Goal: Transaction & Acquisition: Purchase product/service

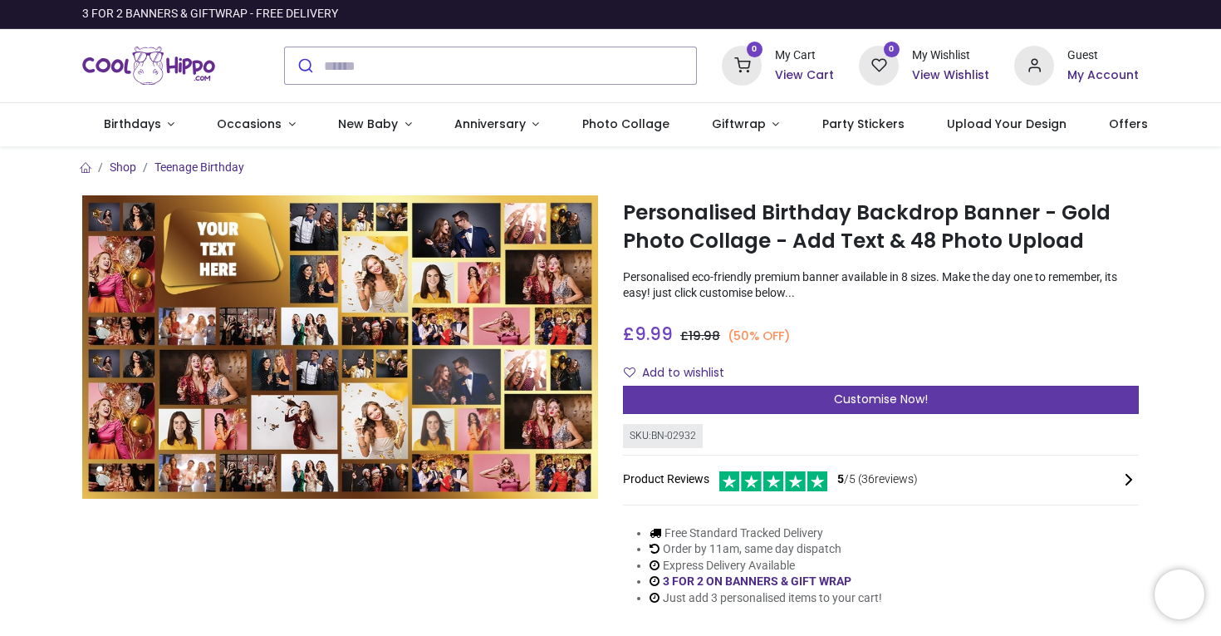
click at [695, 391] on div "Customise Now!" at bounding box center [881, 399] width 516 height 28
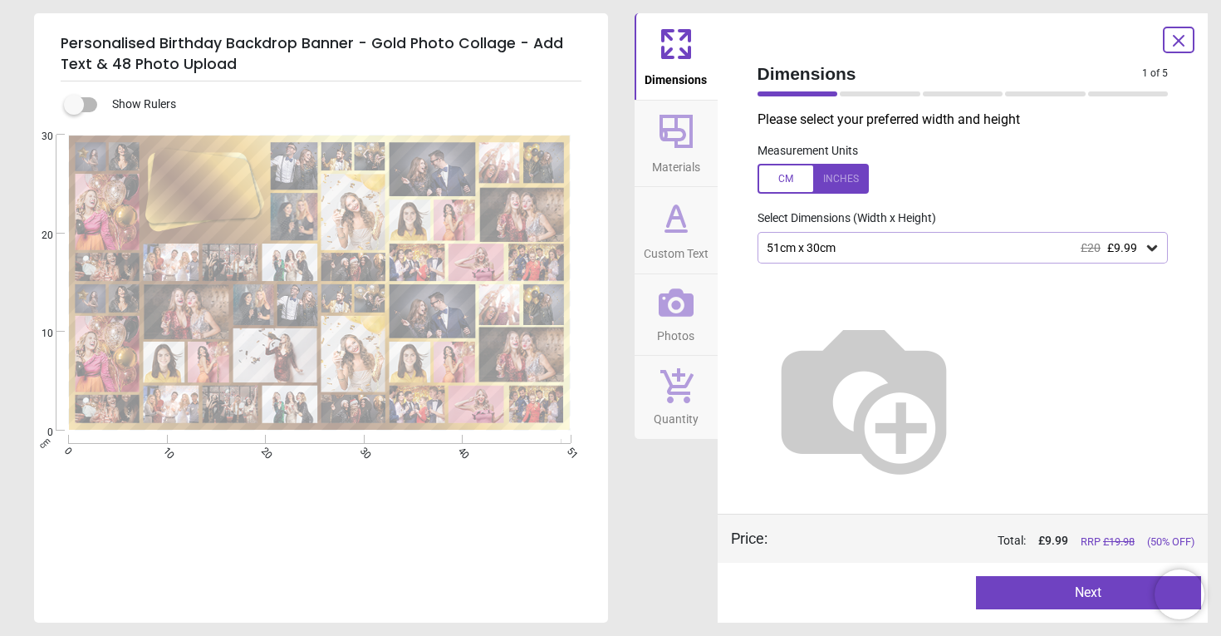
click at [1019, 593] on button "Next" at bounding box center [1088, 592] width 225 height 33
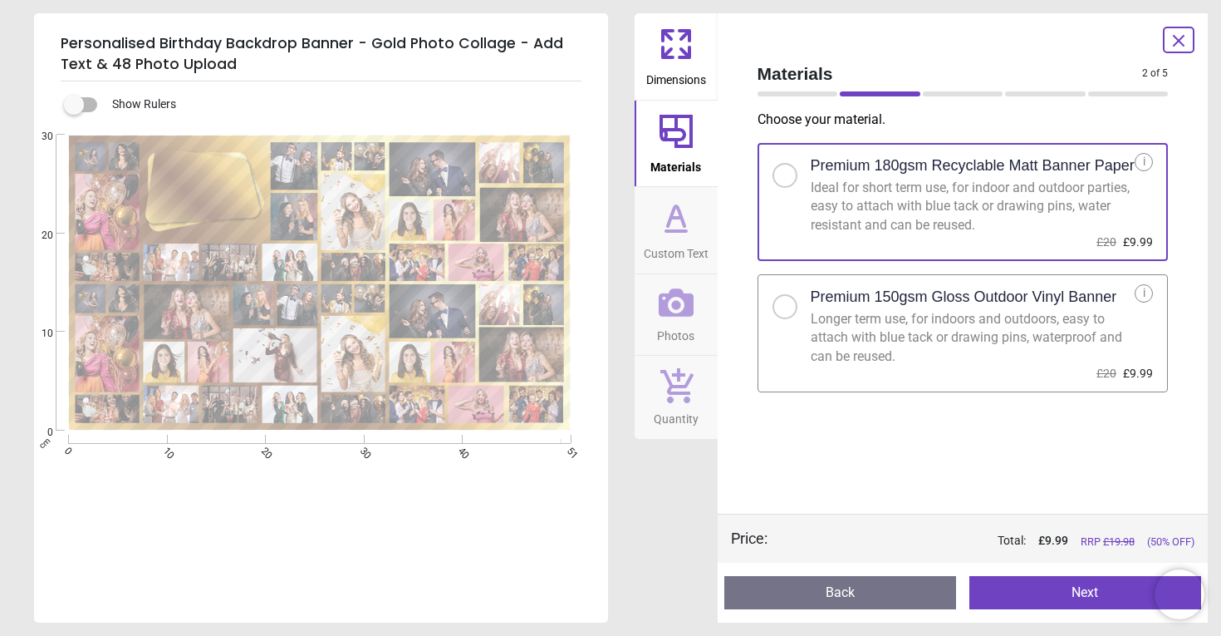
click at [1019, 593] on button "Next" at bounding box center [1086, 592] width 232 height 33
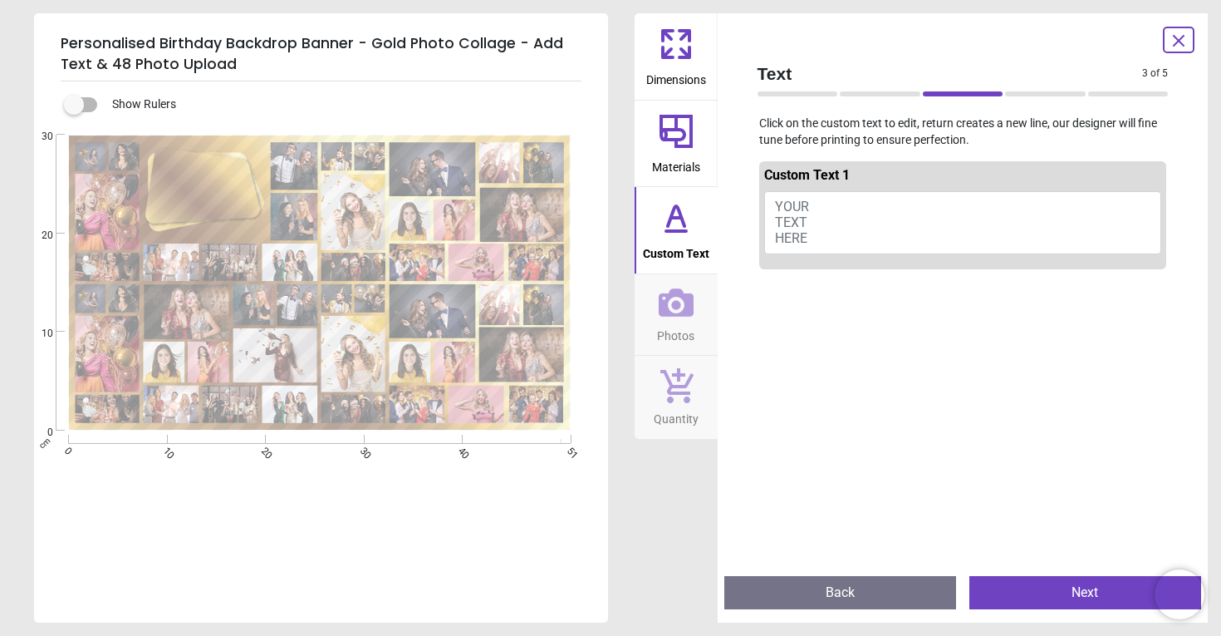
click at [824, 214] on button "YOUR TEXT HERE" at bounding box center [963, 222] width 398 height 63
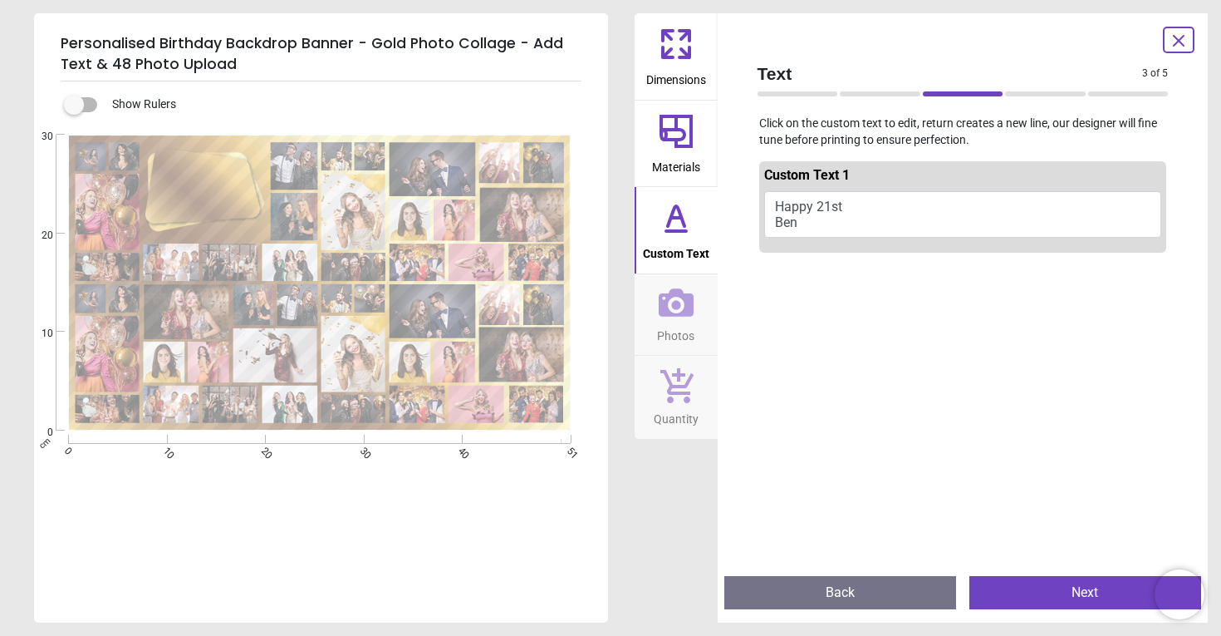
type textarea "**********"
click at [1037, 584] on button "Next" at bounding box center [1086, 592] width 232 height 33
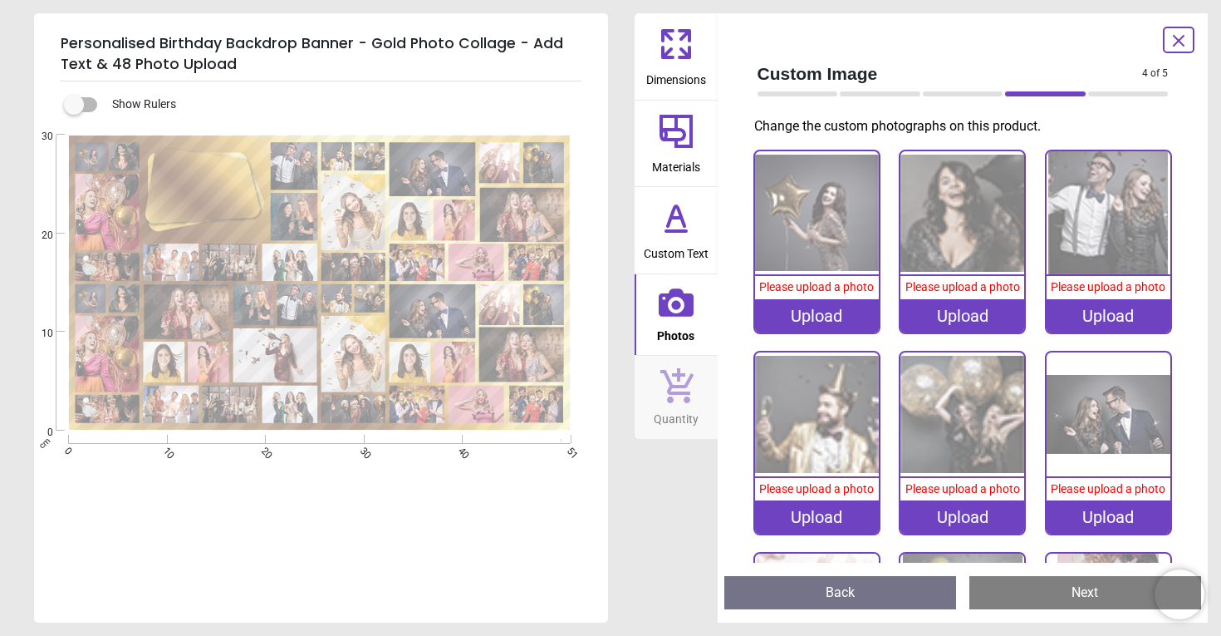
click at [866, 310] on div "Upload" at bounding box center [817, 315] width 124 height 33
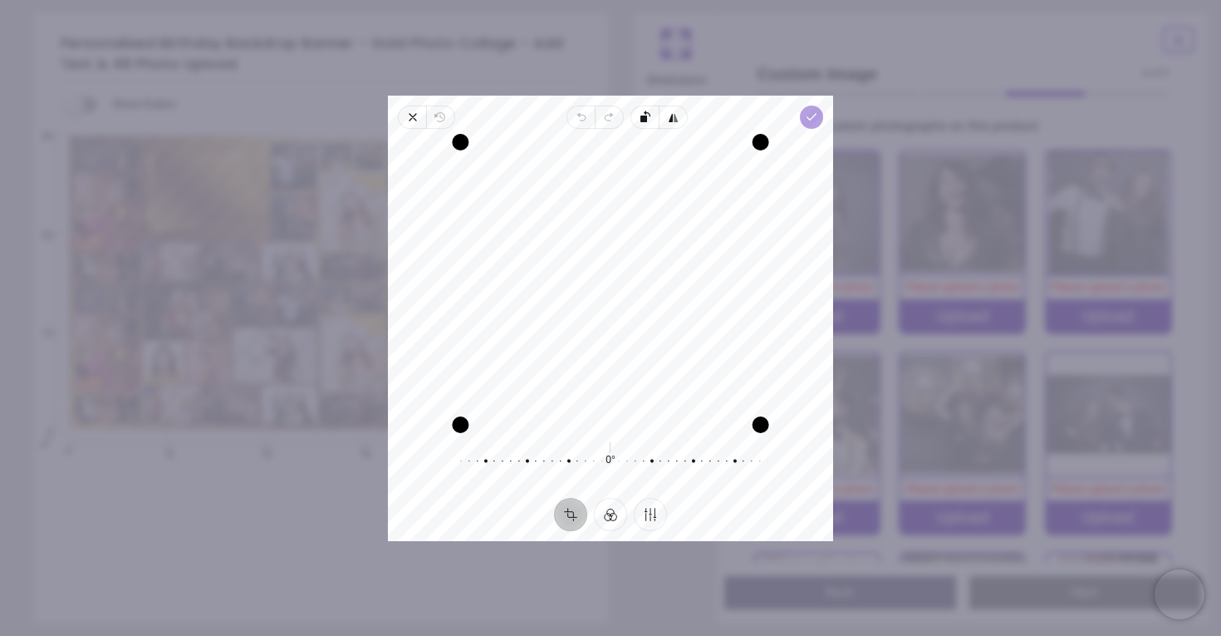
click at [812, 117] on polyline "button" at bounding box center [811, 117] width 9 height 6
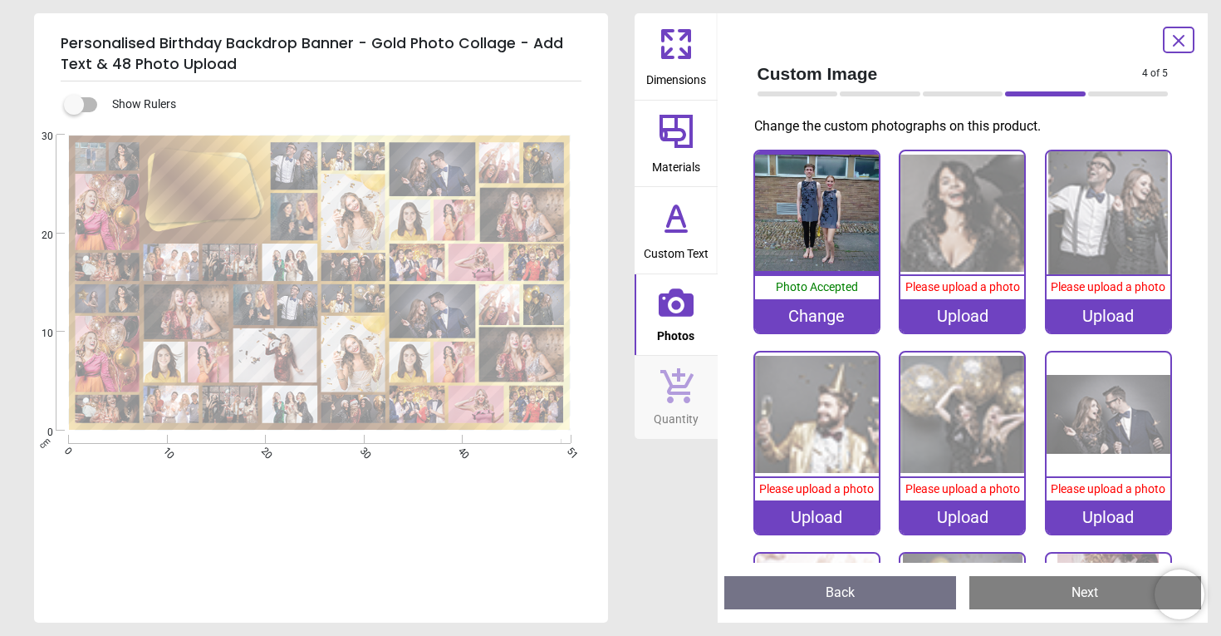
click at [983, 317] on div "Upload" at bounding box center [963, 315] width 124 height 33
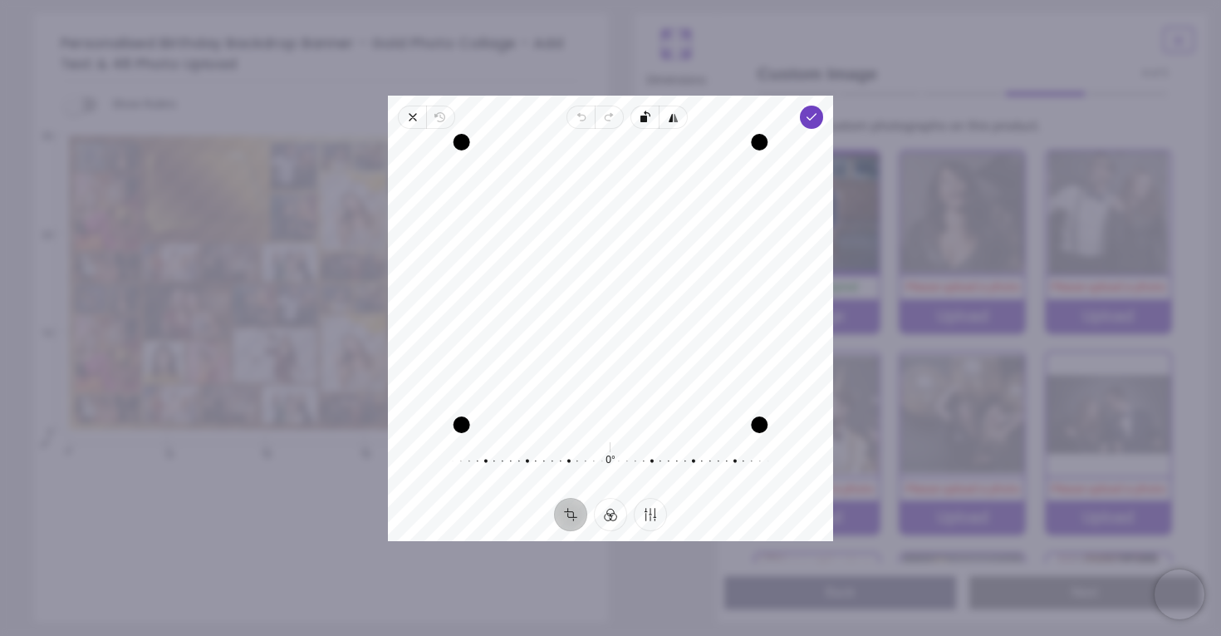
drag, startPoint x: 694, startPoint y: 227, endPoint x: 692, endPoint y: 243, distance: 15.9
click at [692, 243] on div "Recenter" at bounding box center [610, 283] width 419 height 282
click at [807, 120] on icon "button" at bounding box center [811, 116] width 13 height 13
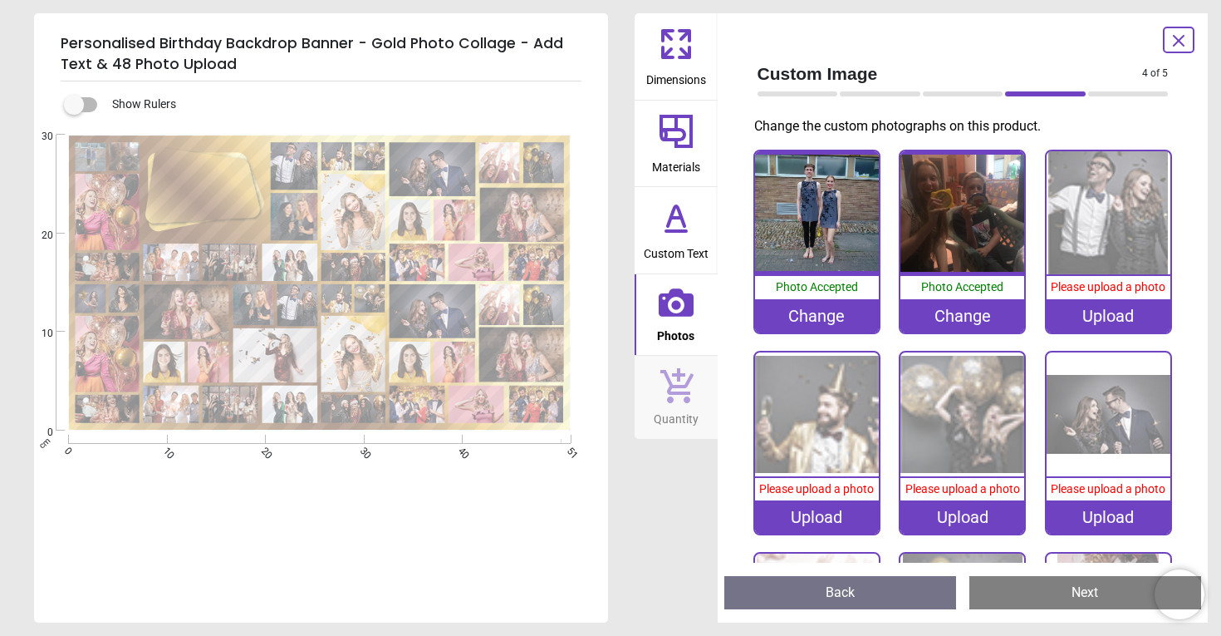
click at [118, 205] on image at bounding box center [108, 212] width 64 height 76
click at [1120, 319] on div "Upload" at bounding box center [1109, 315] width 124 height 33
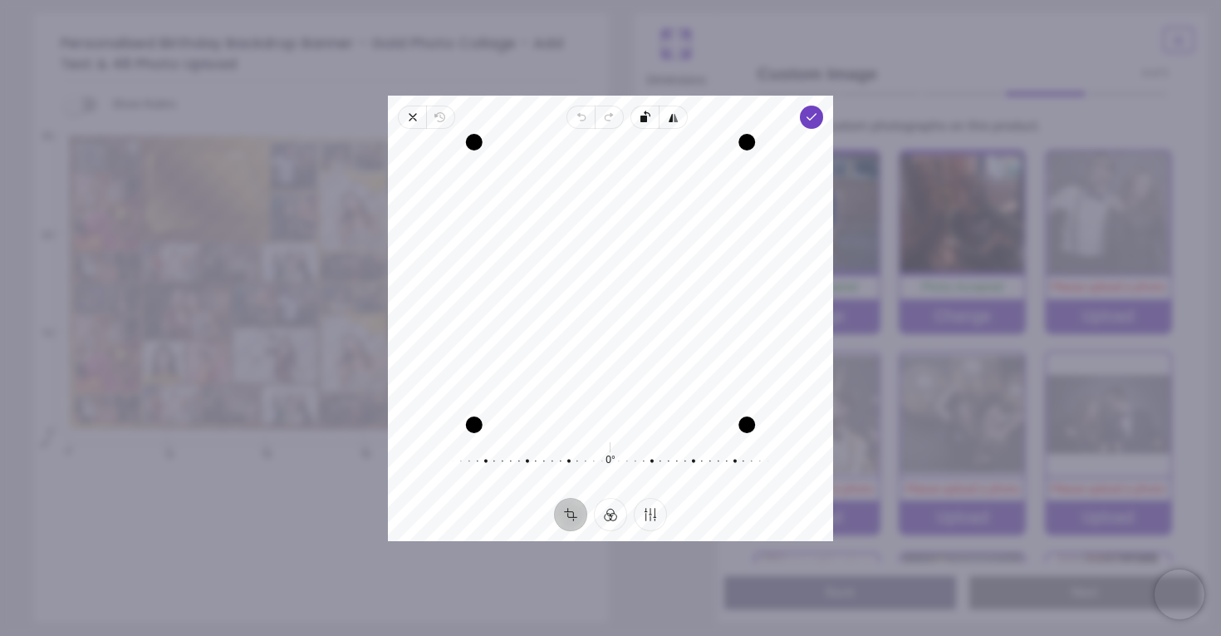
drag, startPoint x: 650, startPoint y: 357, endPoint x: 647, endPoint y: 382, distance: 25.1
click at [647, 382] on div "Recenter" at bounding box center [610, 283] width 419 height 282
click at [813, 123] on icon "button" at bounding box center [811, 116] width 13 height 13
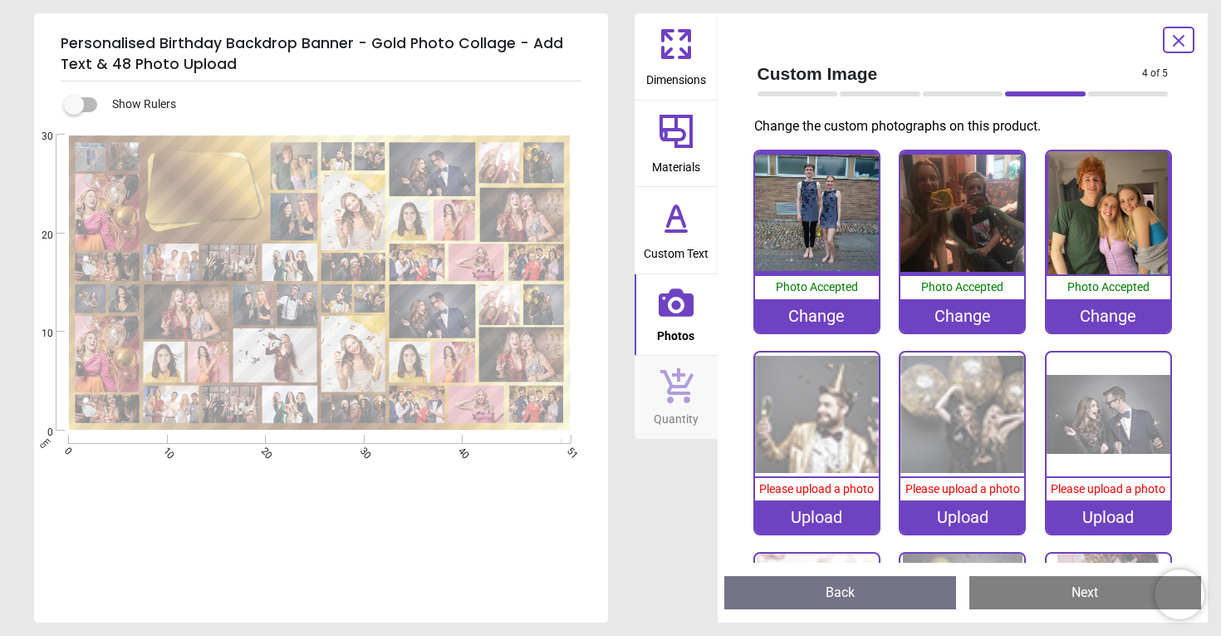
click at [802, 519] on div "Upload" at bounding box center [817, 516] width 124 height 33
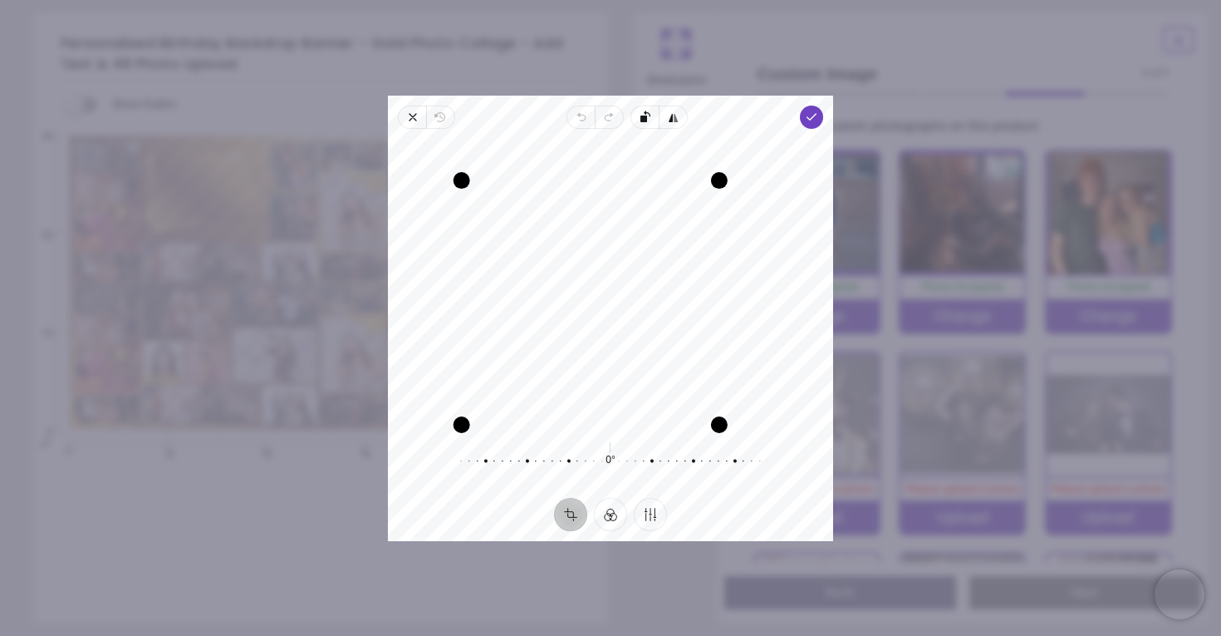
drag, startPoint x: 758, startPoint y: 141, endPoint x: 729, endPoint y: 192, distance: 58.4
click at [728, 189] on div "Drag corner tr" at bounding box center [719, 180] width 17 height 17
click at [810, 117] on polyline "button" at bounding box center [811, 117] width 9 height 6
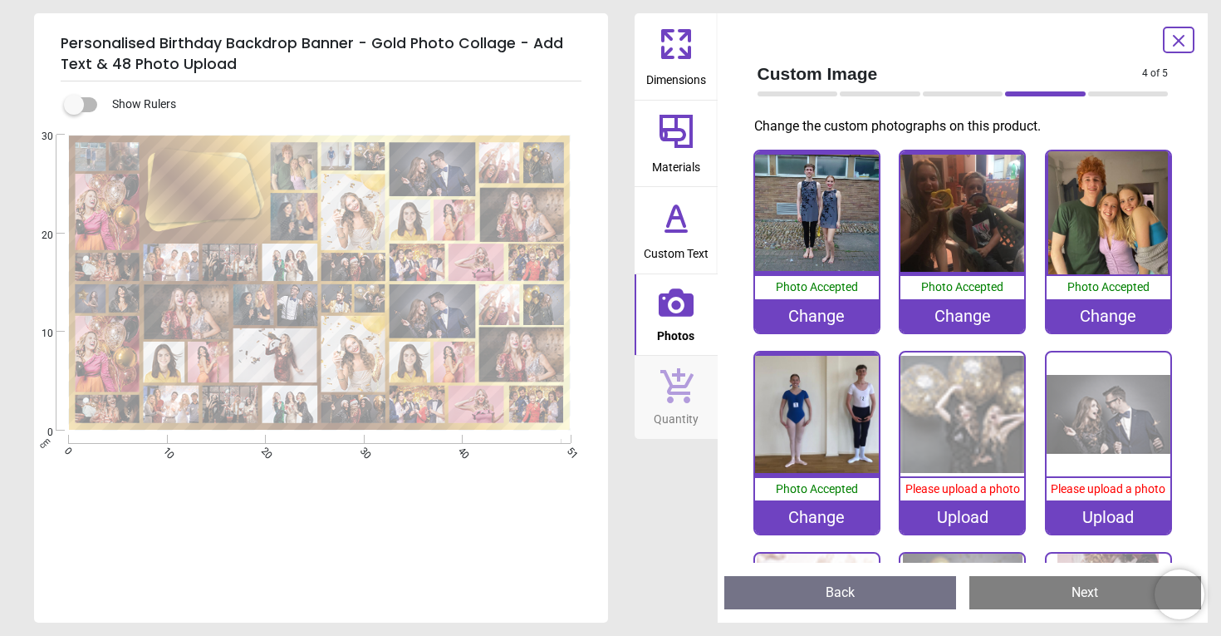
click at [958, 514] on div "Upload" at bounding box center [963, 516] width 124 height 33
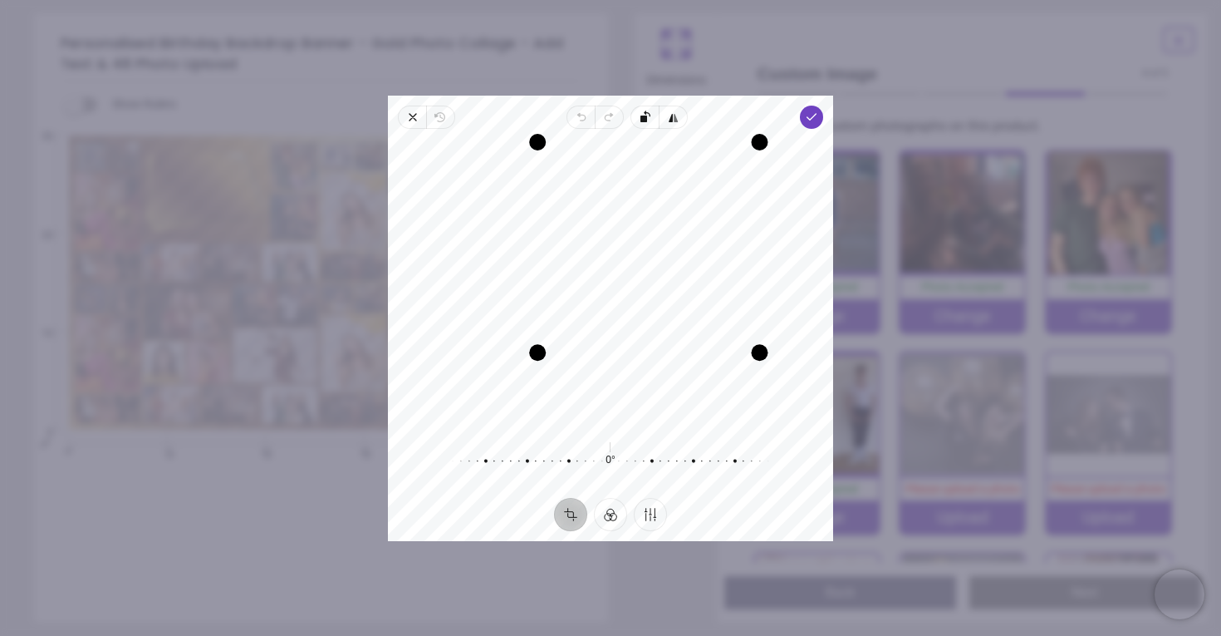
drag, startPoint x: 459, startPoint y: 426, endPoint x: 572, endPoint y: 387, distance: 119.5
click at [572, 387] on div "Recenter" at bounding box center [610, 283] width 419 height 282
click at [805, 118] on icon "button" at bounding box center [811, 116] width 13 height 13
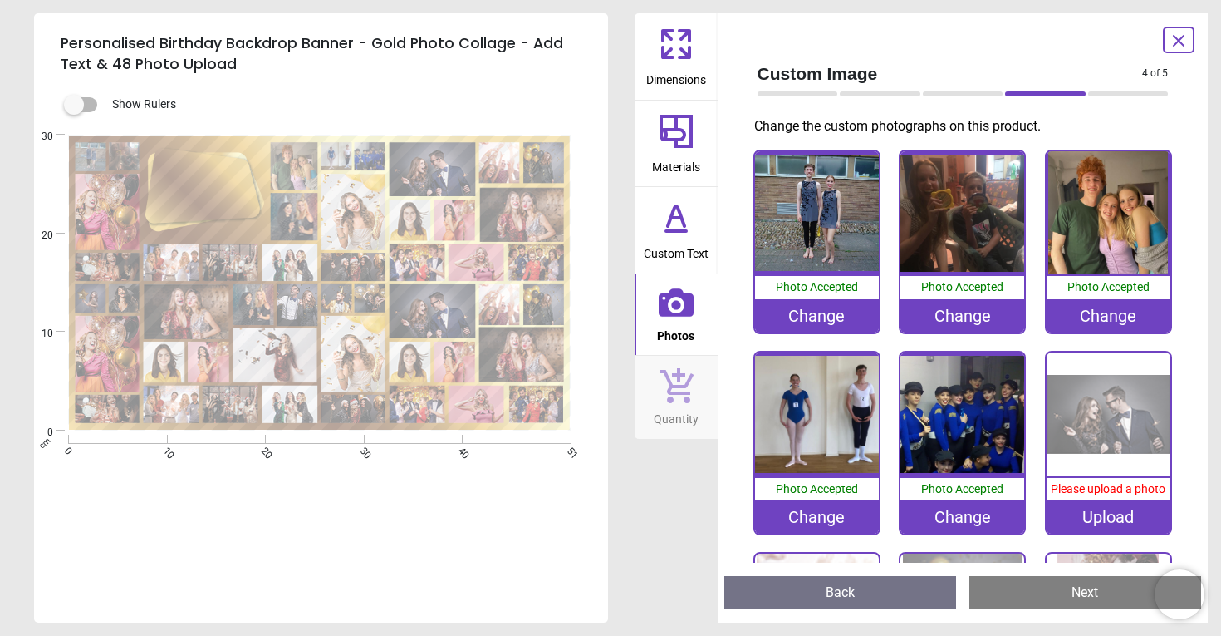
click at [1081, 520] on div "Upload" at bounding box center [1109, 516] width 124 height 33
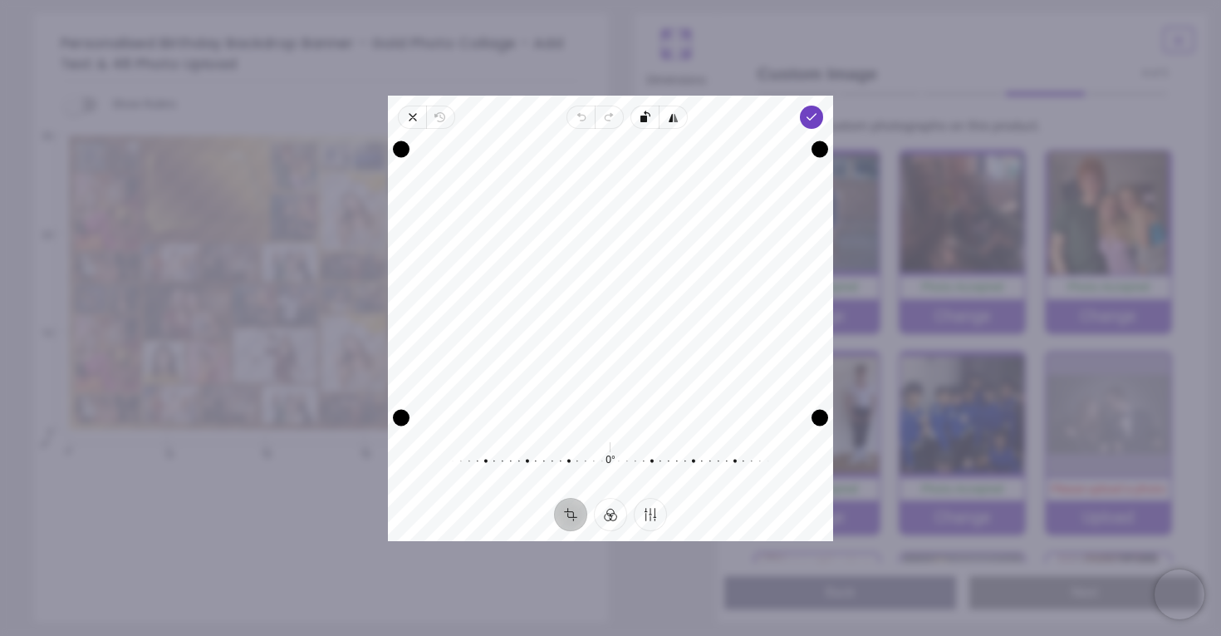
drag, startPoint x: 712, startPoint y: 309, endPoint x: 696, endPoint y: 337, distance: 32.4
click at [696, 337] on div "Recenter" at bounding box center [610, 283] width 419 height 282
click at [808, 116] on icon "button" at bounding box center [811, 116] width 13 height 13
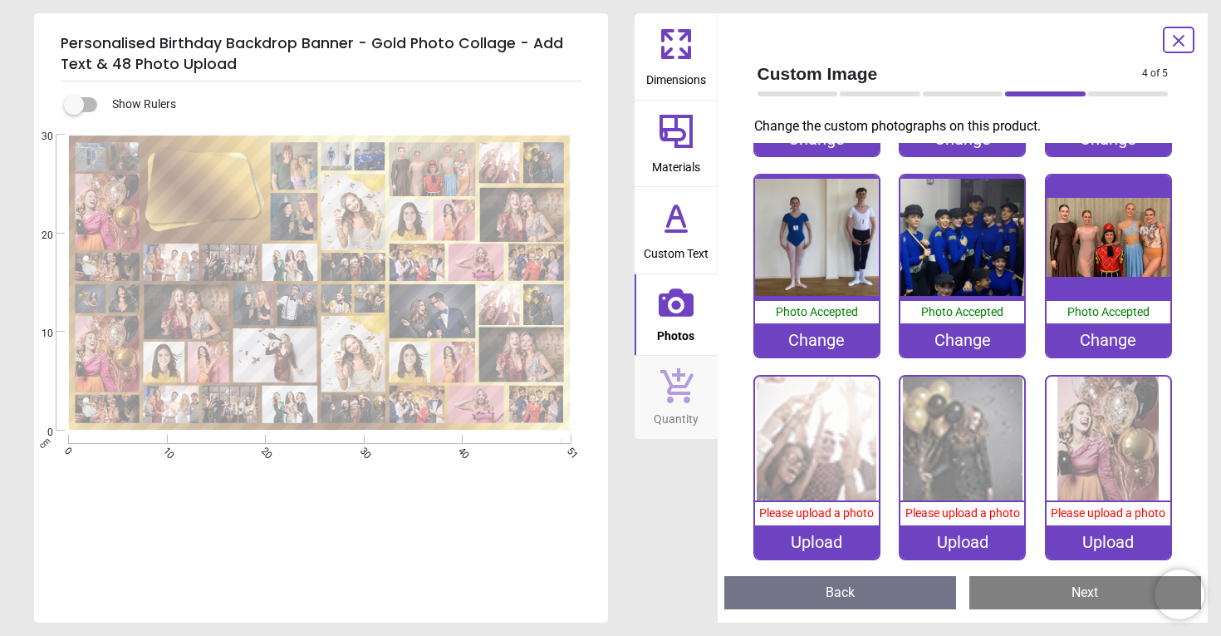
scroll to position [179, 0]
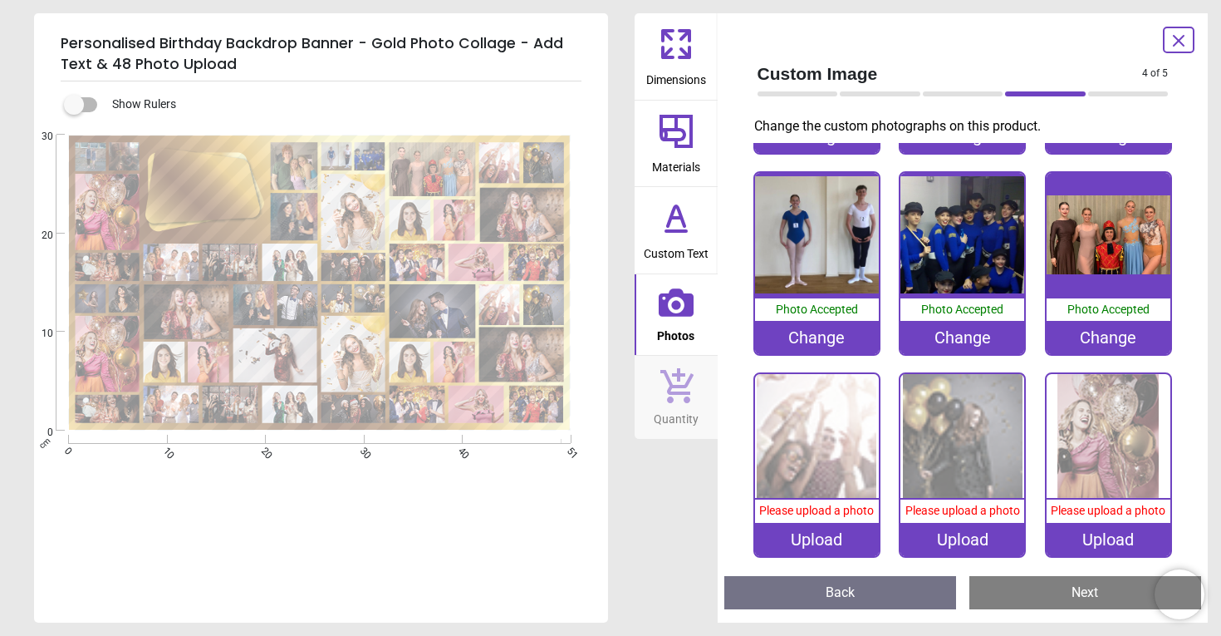
click at [836, 541] on div "Upload" at bounding box center [817, 539] width 124 height 33
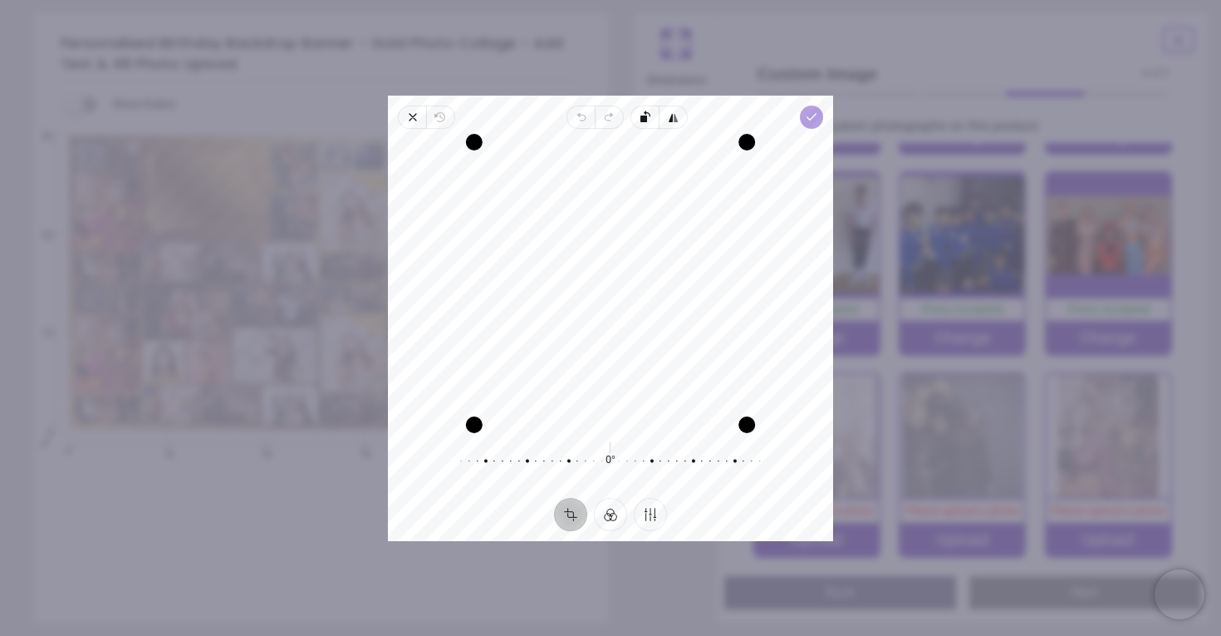
click at [814, 122] on icon "button" at bounding box center [811, 116] width 13 height 13
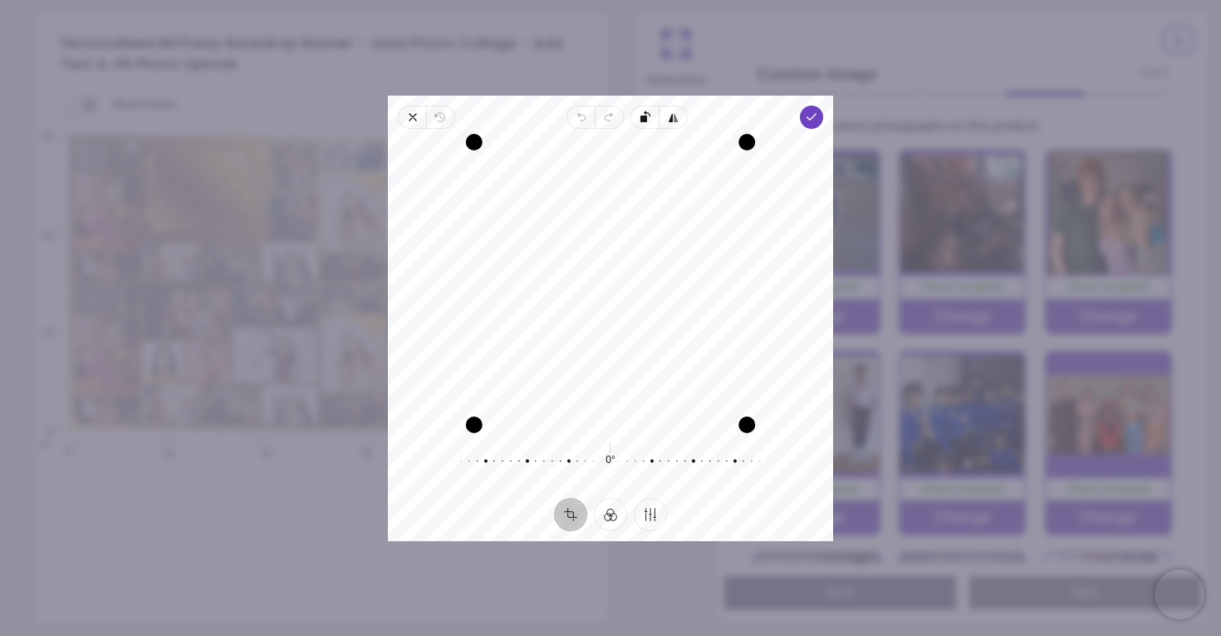
scroll to position [179, 0]
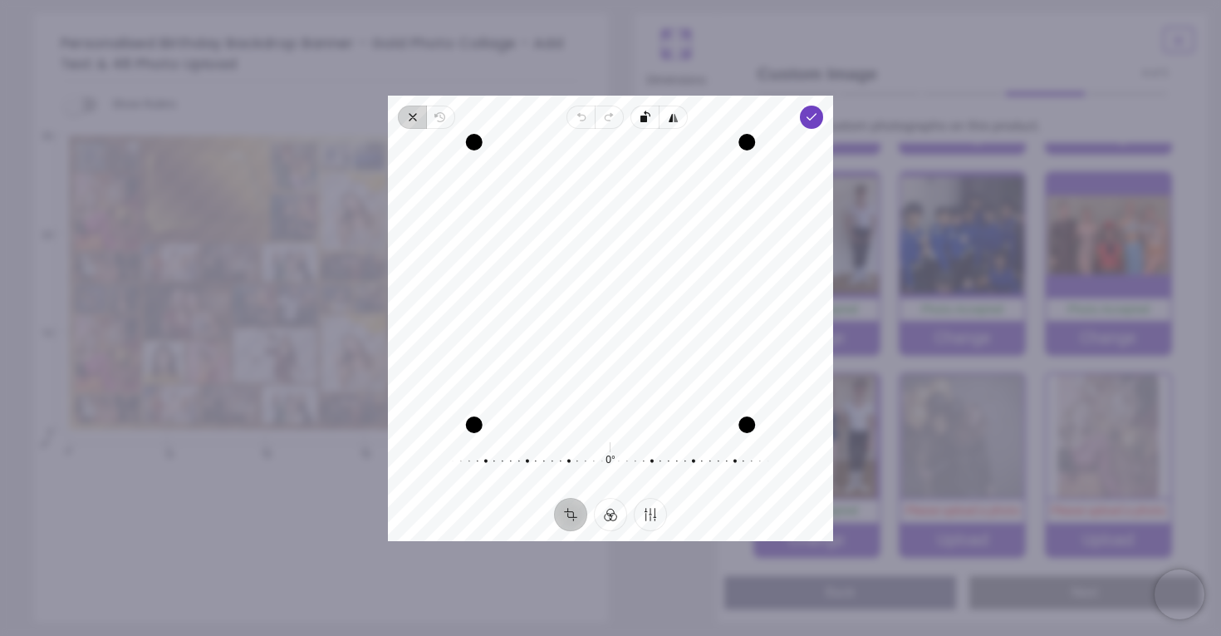
click at [416, 114] on icon "button" at bounding box center [413, 117] width 7 height 7
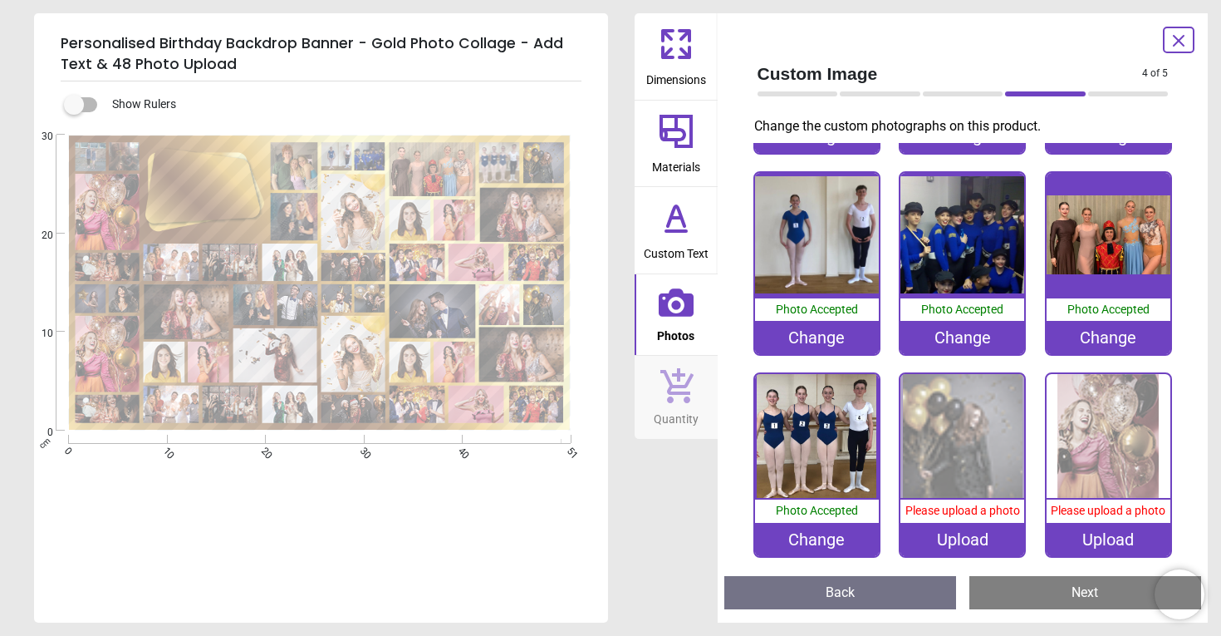
click at [940, 547] on div "Upload" at bounding box center [963, 539] width 124 height 33
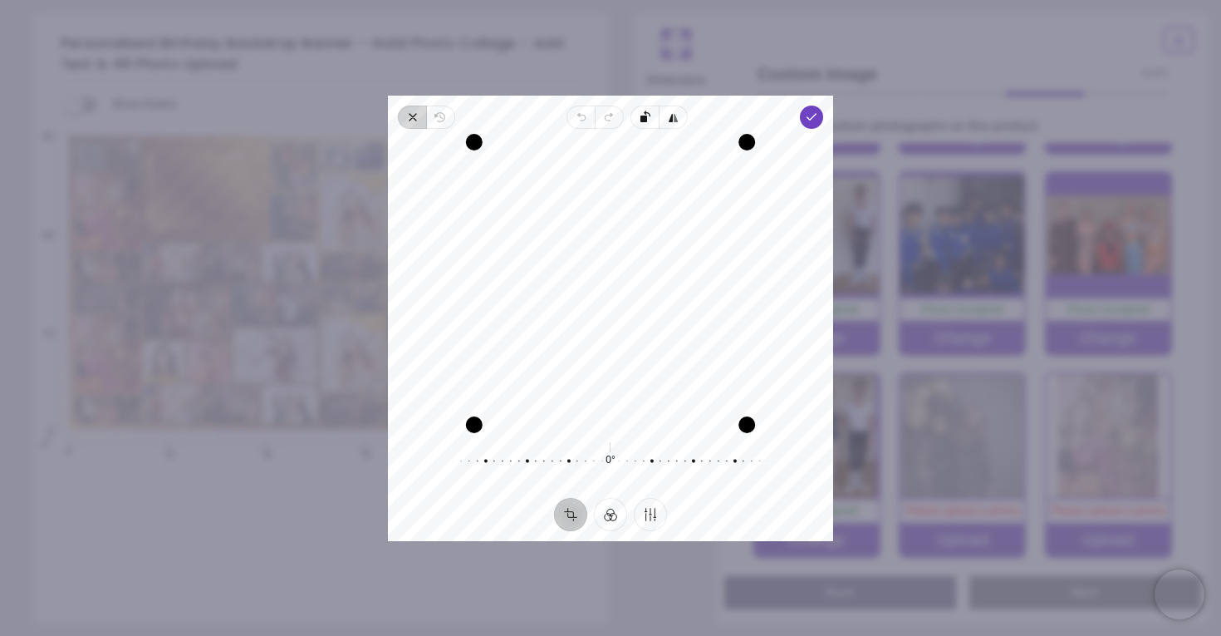
click at [404, 115] on span "Close" at bounding box center [412, 117] width 28 height 23
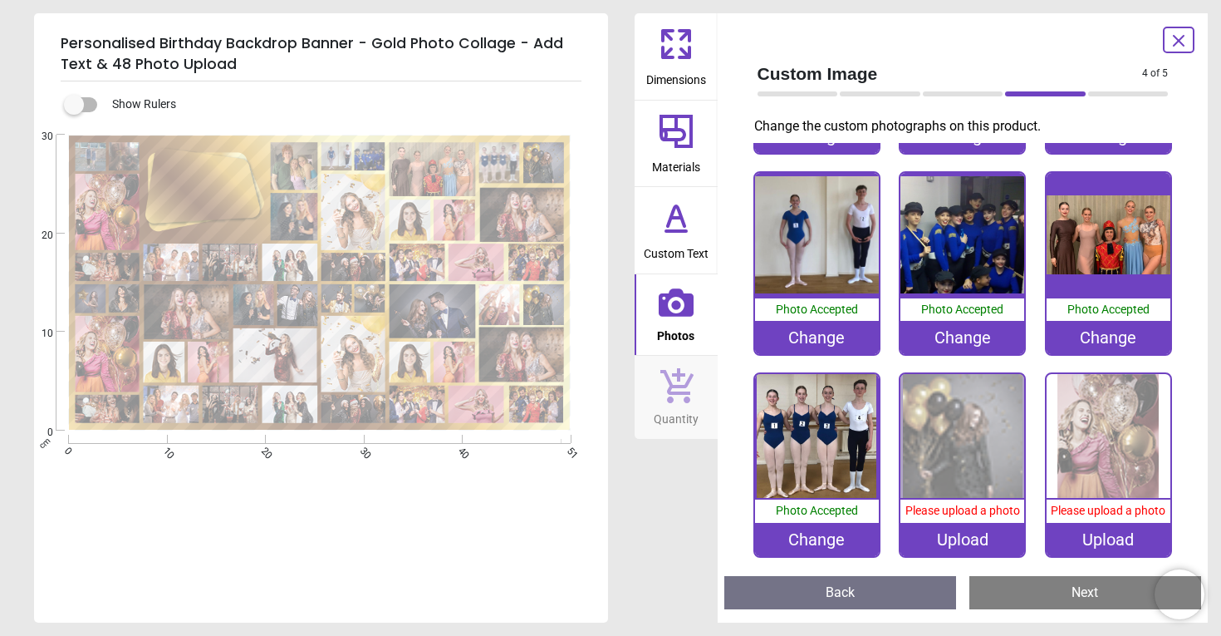
click at [936, 538] on div "Upload" at bounding box center [963, 539] width 124 height 33
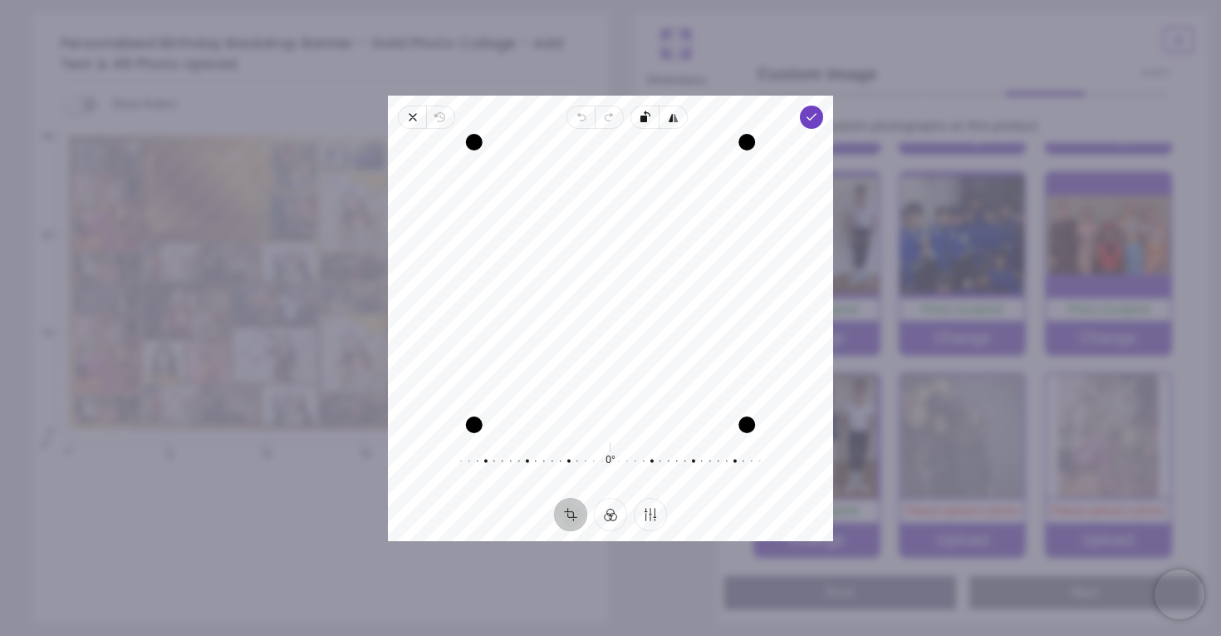
drag, startPoint x: 674, startPoint y: 306, endPoint x: 667, endPoint y: 322, distance: 17.1
click at [667, 322] on div "Recenter" at bounding box center [610, 283] width 419 height 282
click at [812, 116] on polyline "button" at bounding box center [811, 117] width 9 height 6
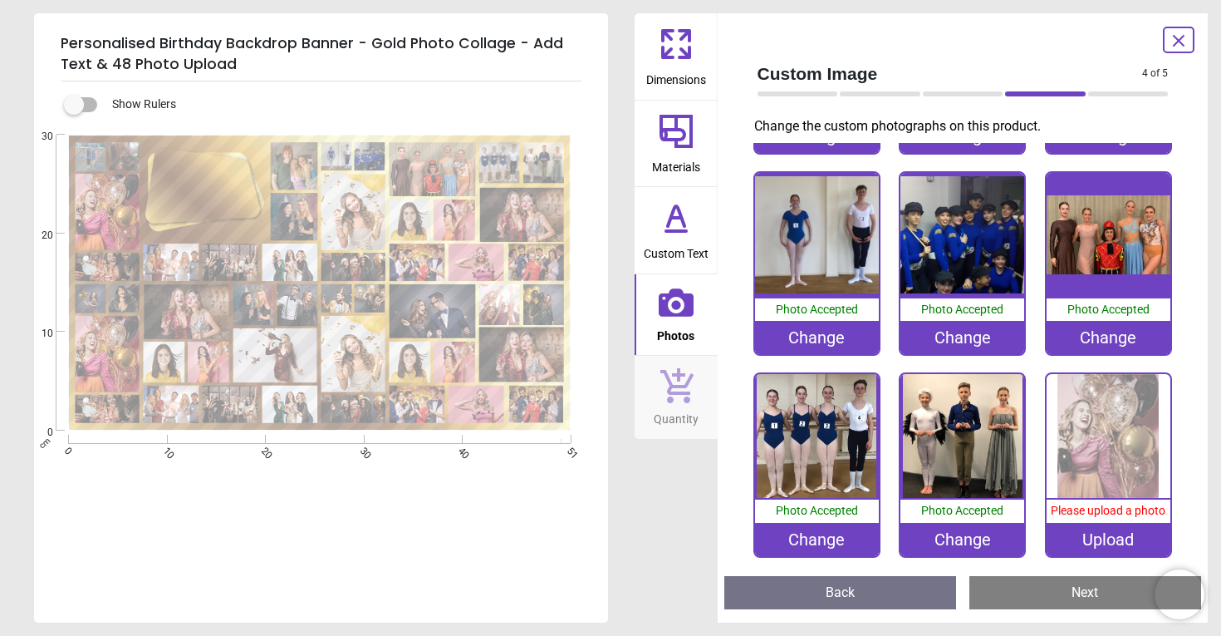
click at [1075, 537] on div "Upload" at bounding box center [1109, 539] width 124 height 33
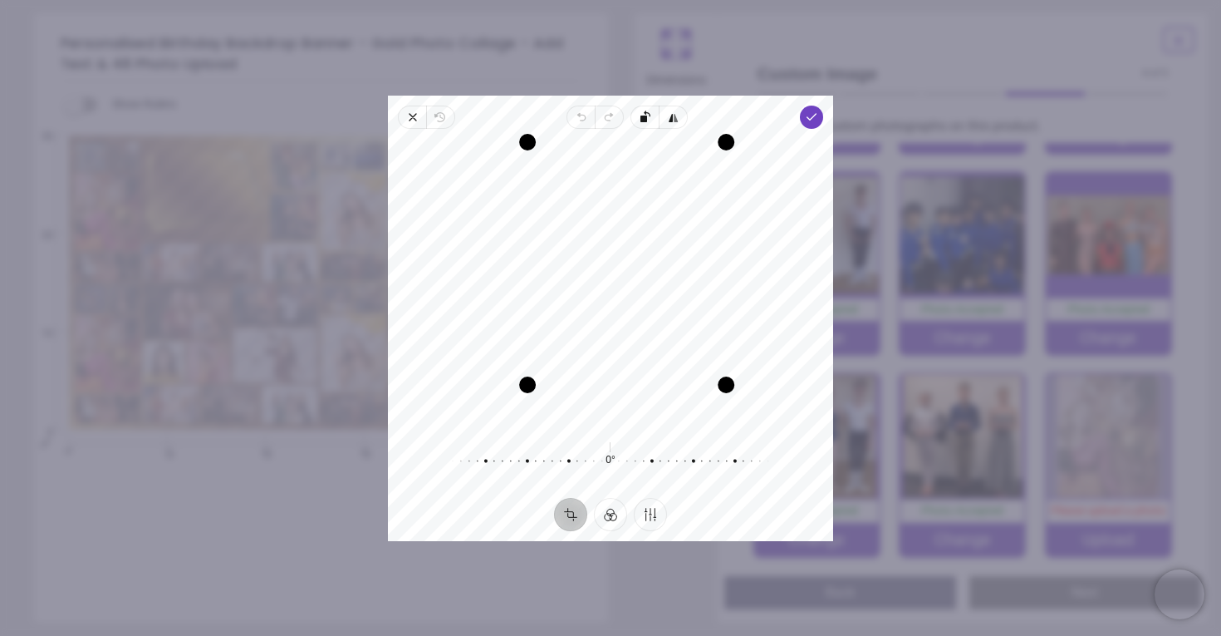
drag, startPoint x: 491, startPoint y: 425, endPoint x: 617, endPoint y: 437, distance: 126.9
click at [618, 438] on div "Recenter 0° Reset" at bounding box center [610, 313] width 445 height 369
drag, startPoint x: 723, startPoint y: 147, endPoint x: 705, endPoint y: 220, distance: 75.2
click at [705, 220] on div "Recenter" at bounding box center [610, 283] width 419 height 282
drag, startPoint x: 611, startPoint y: 238, endPoint x: 573, endPoint y: 243, distance: 38.4
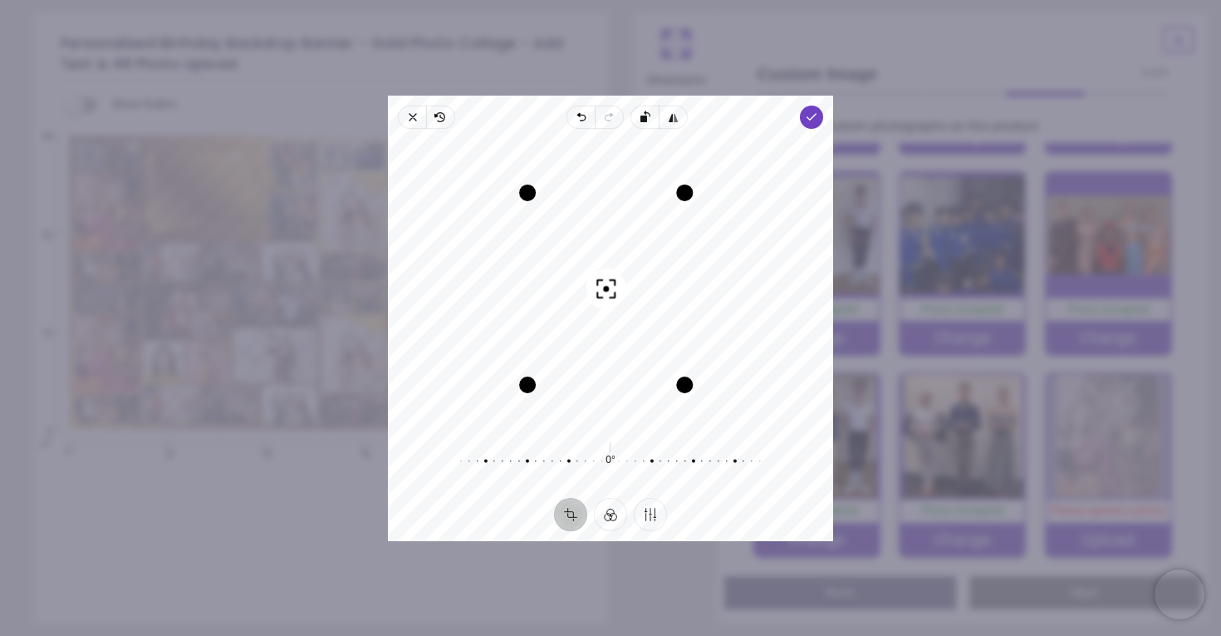
click at [573, 243] on div "Recenter" at bounding box center [610, 283] width 419 height 282
click at [814, 115] on polyline "button" at bounding box center [811, 117] width 9 height 6
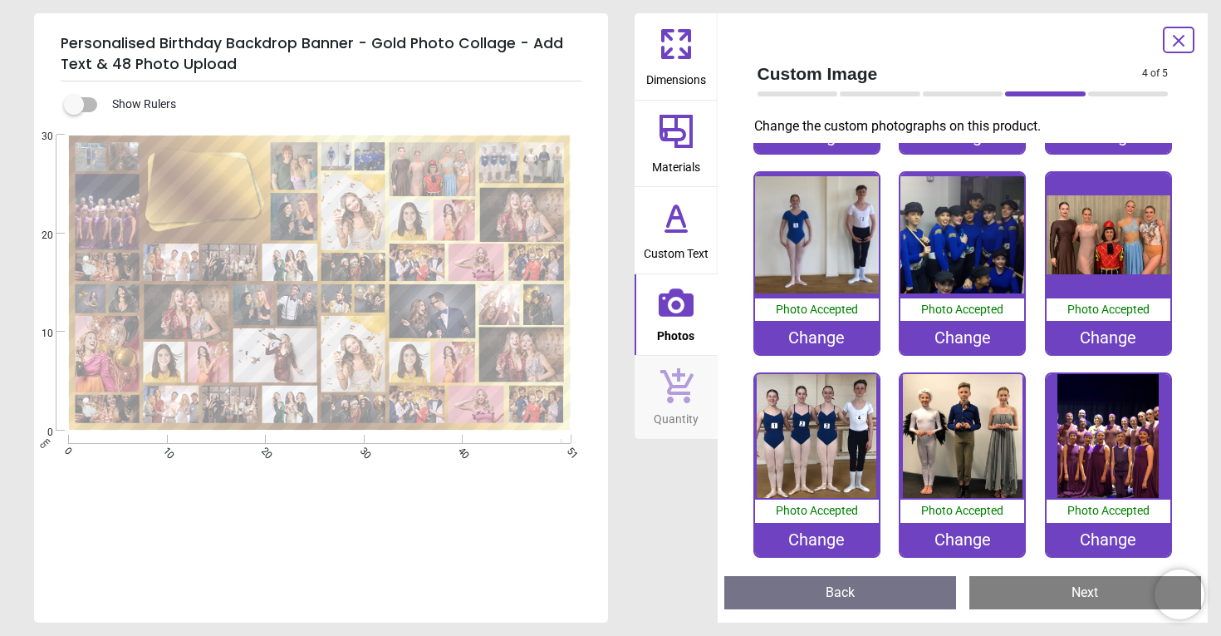
click at [1104, 540] on div "Change" at bounding box center [1109, 539] width 124 height 33
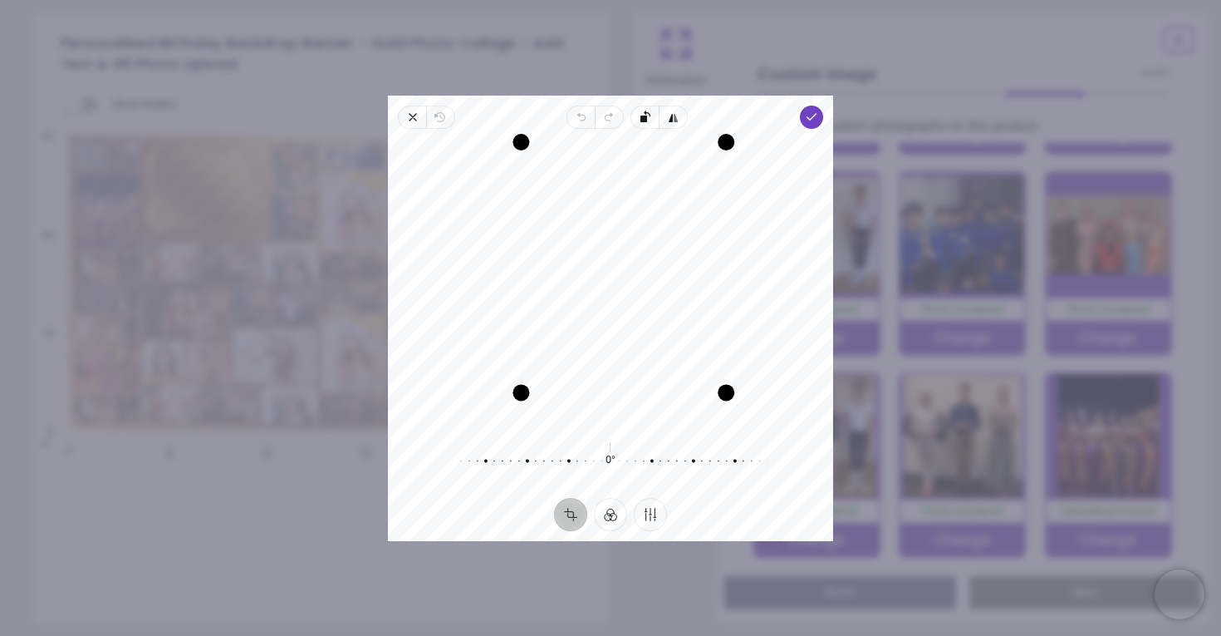
drag, startPoint x: 492, startPoint y: 428, endPoint x: 552, endPoint y: 420, distance: 61.1
click at [552, 420] on div "Recenter" at bounding box center [610, 283] width 419 height 282
drag, startPoint x: 729, startPoint y: 140, endPoint x: 709, endPoint y: 146, distance: 21.6
click at [709, 147] on div "Drag corner tr" at bounding box center [715, 155] width 17 height 17
click at [809, 116] on polyline "button" at bounding box center [811, 117] width 9 height 6
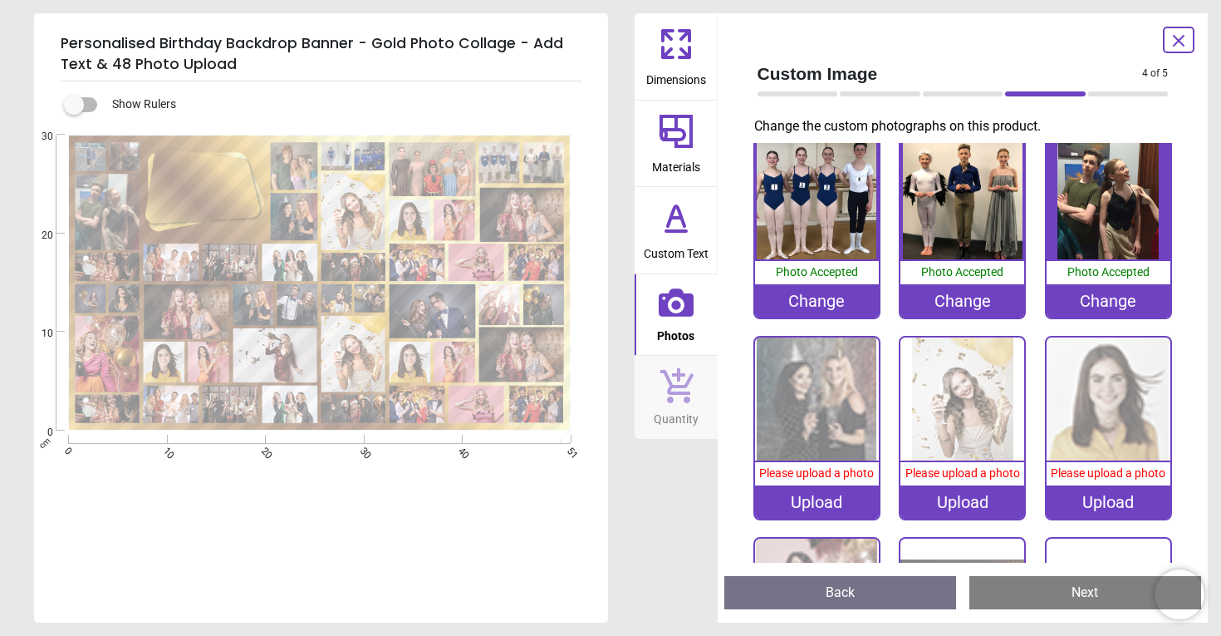
scroll to position [440, 0]
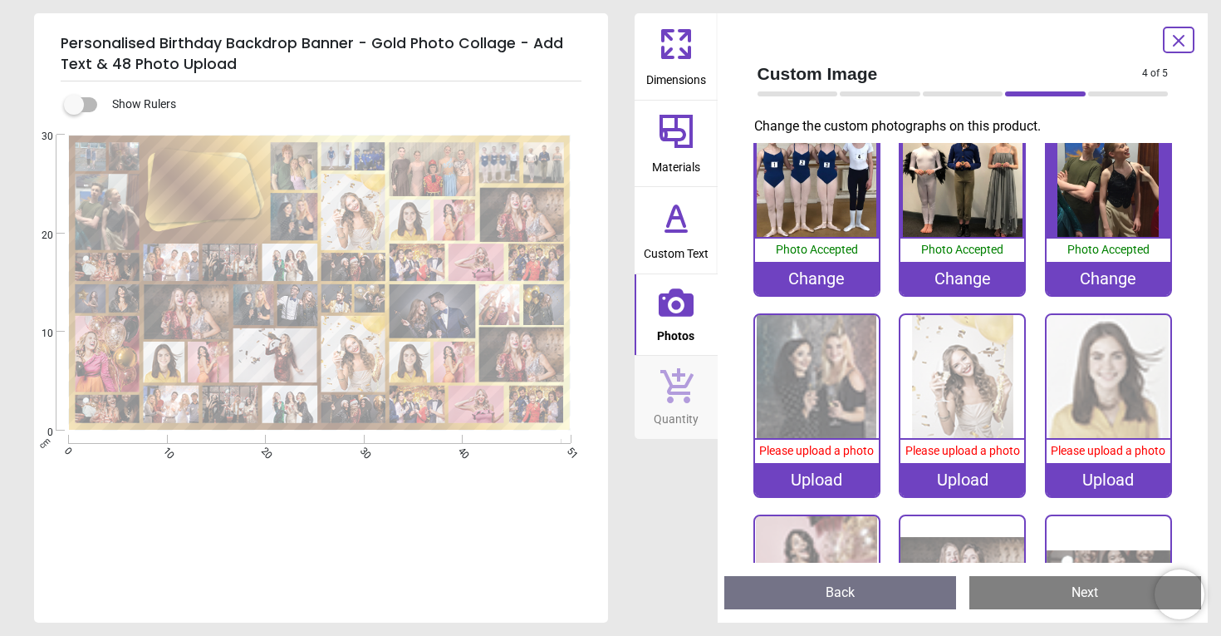
click at [825, 481] on div "Upload" at bounding box center [817, 479] width 124 height 33
